Goal: Communication & Community: Answer question/provide support

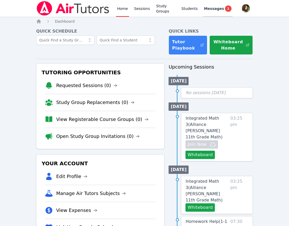
click at [209, 8] on span "Messages" at bounding box center [214, 8] width 20 height 5
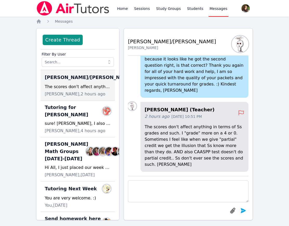
click at [210, 182] on textarea at bounding box center [188, 191] width 120 height 22
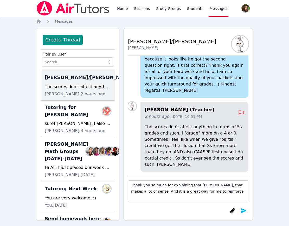
drag, startPoint x: 165, startPoint y: 192, endPoint x: 196, endPoint y: 192, distance: 30.4
click at [196, 192] on textarea "Thank you so much for explaining that [PERSON_NAME], that makes a lot of sense.…" at bounding box center [188, 191] width 120 height 22
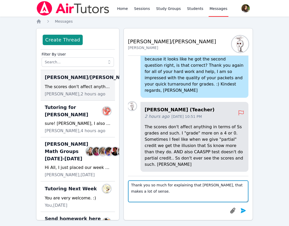
click at [168, 183] on textarea "Thank you so much for explaining that [PERSON_NAME], that makes a lot of sense." at bounding box center [188, 191] width 120 height 22
click at [204, 184] on textarea "Thank you so much for explaining that [PERSON_NAME], that makes a lot of sense." at bounding box center [188, 191] width 120 height 22
click at [180, 191] on textarea "Thank you so much for explaining that [PERSON_NAME], I appreciate you and that …" at bounding box center [188, 191] width 120 height 22
drag, startPoint x: 205, startPoint y: 186, endPoint x: 237, endPoint y: 185, distance: 32.5
click at [237, 185] on textarea "Thank you so much for explaining that [PERSON_NAME], I appreciate you and that …" at bounding box center [188, 191] width 120 height 22
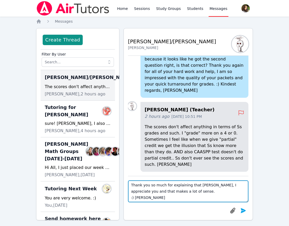
click at [230, 190] on textarea "Thank you so much for explaining that [PERSON_NAME], I appreciate you and that …" at bounding box center [188, 191] width 120 height 22
click at [230, 185] on textarea "Thank you so much for explaining that [PERSON_NAME], I appreciate you and that …" at bounding box center [188, 191] width 120 height 22
click at [185, 192] on textarea "Thank you so much for explaining that [PERSON_NAME], I appreciate you, and that…" at bounding box center [188, 191] width 120 height 22
type textarea "Thank you so much for explaining that [PERSON_NAME], I appreciate you, and that…"
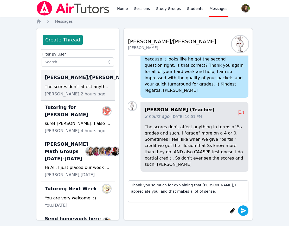
click at [248, 211] on button "submit" at bounding box center [243, 210] width 10 height 10
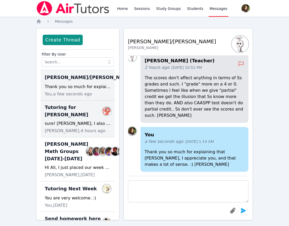
click at [73, 110] on span "Tutoring for [PERSON_NAME]" at bounding box center [75, 111] width 60 height 15
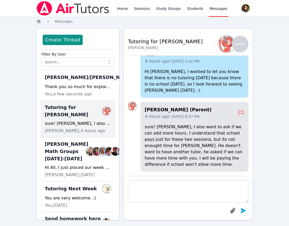
click at [79, 127] on span "[PERSON_NAME], 4 hours ago" at bounding box center [75, 130] width 61 height 6
click at [168, 144] on p "sure! [PERSON_NAME], I also want to ask if we can add more hours. I understand …" at bounding box center [195, 146] width 100 height 44
click at [166, 113] on h4 "[PERSON_NAME] (Parent)" at bounding box center [191, 109] width 93 height 7
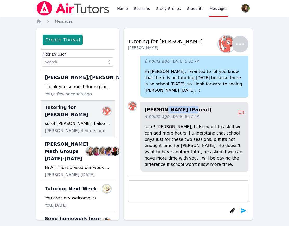
copy h4 "[PERSON_NAME]"
